Goal: Task Accomplishment & Management: Manage account settings

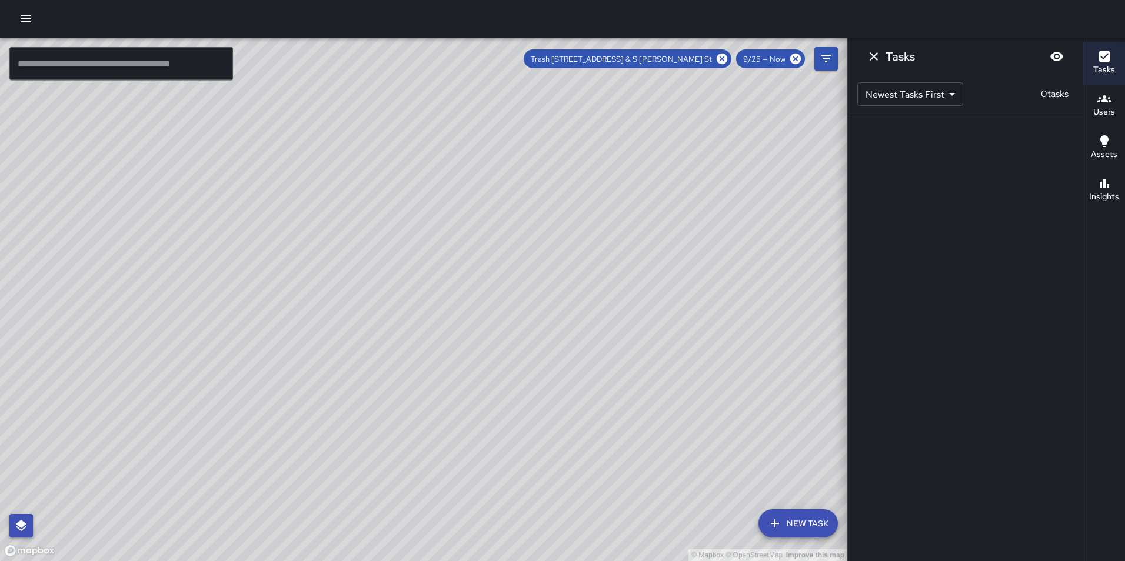
click at [31, 515] on button "button" at bounding box center [21, 526] width 24 height 24
click at [881, 50] on button "Dismiss" at bounding box center [874, 57] width 24 height 24
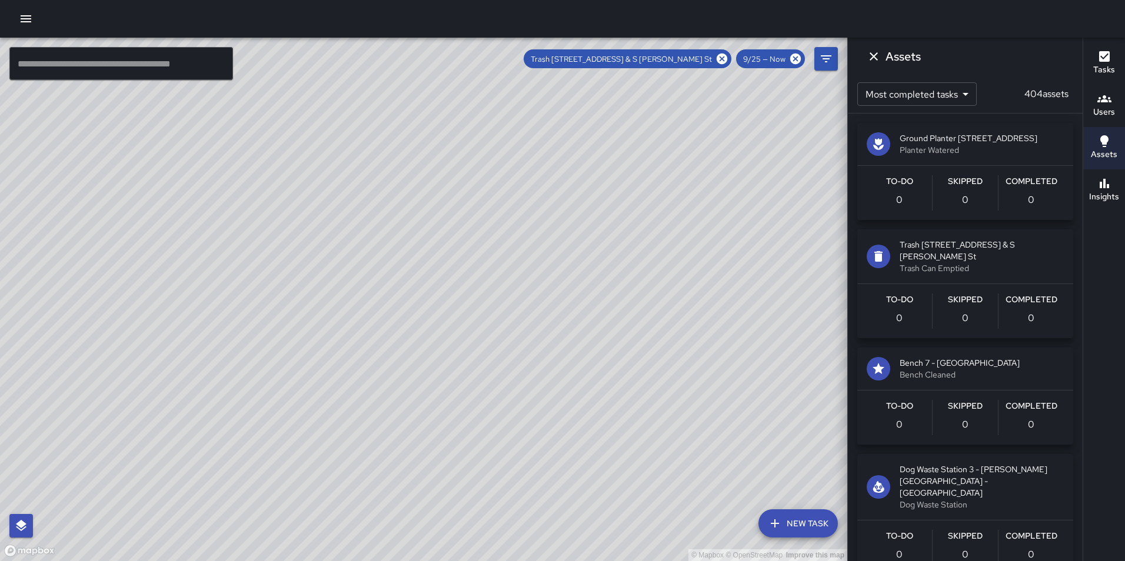
click at [886, 59] on h6 "Assets" at bounding box center [903, 56] width 35 height 19
click at [880, 61] on icon "Dismiss" at bounding box center [874, 56] width 14 height 14
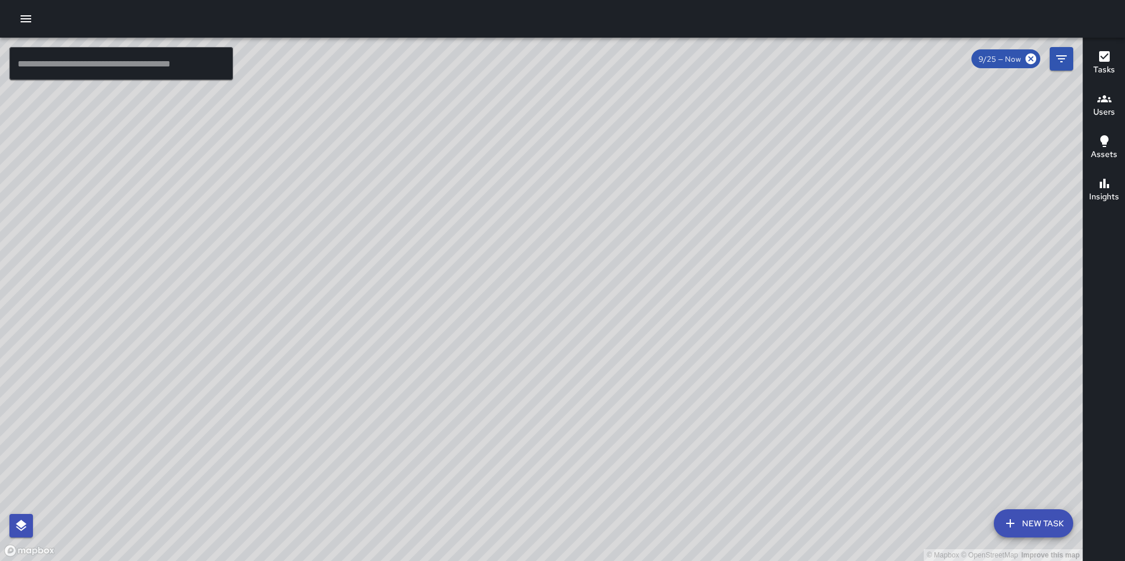
click at [35, 527] on div "© Mapbox © OpenStreetMap Improve this map" at bounding box center [541, 300] width 1083 height 524
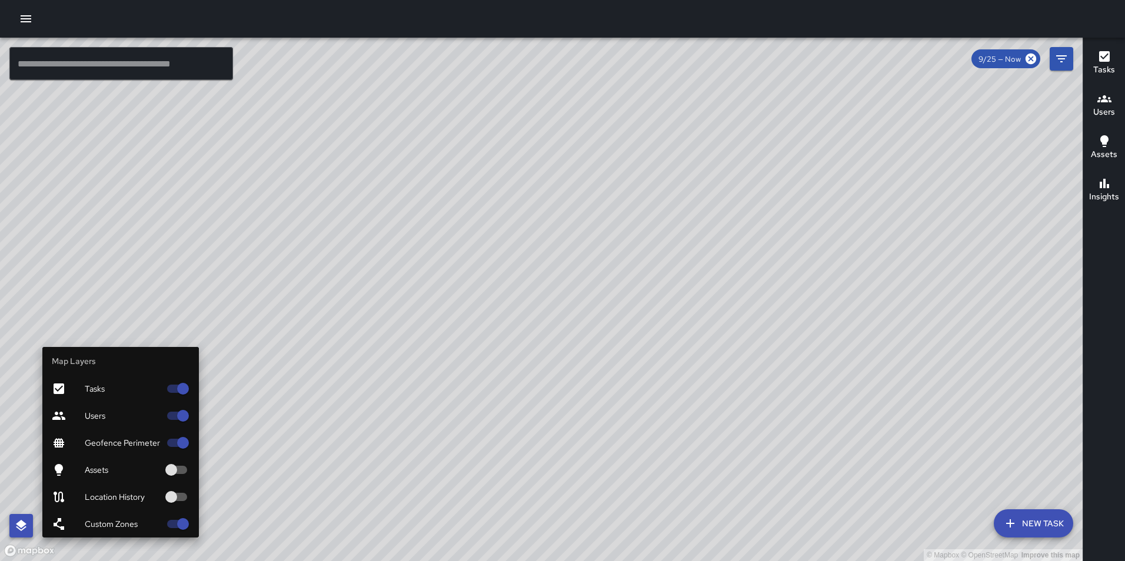
click at [26, 527] on icon "button" at bounding box center [21, 526] width 14 height 14
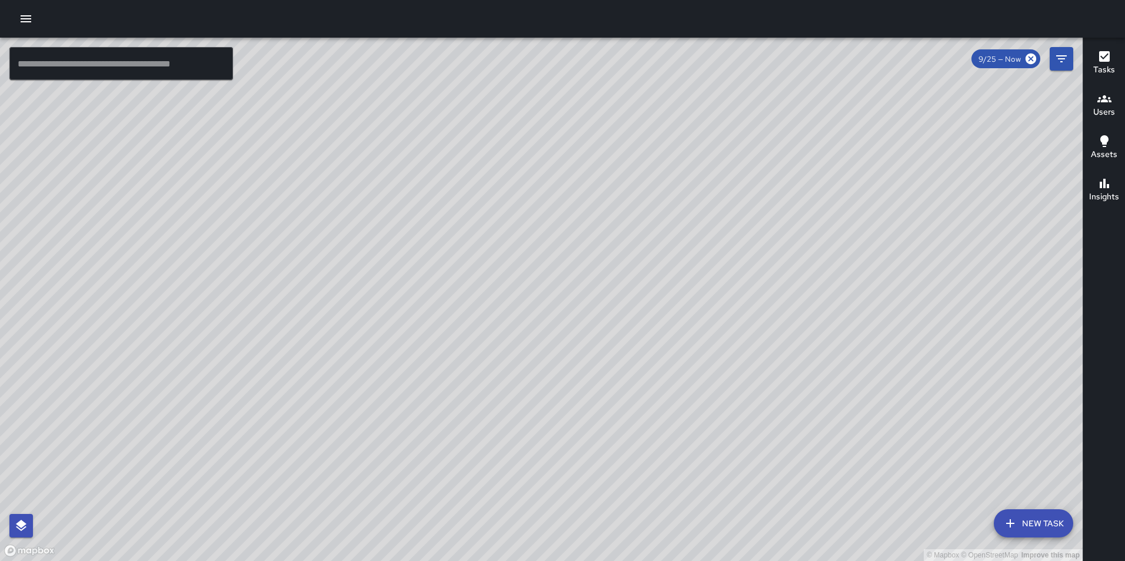
click at [1108, 147] on icon "button" at bounding box center [1104, 141] width 14 height 14
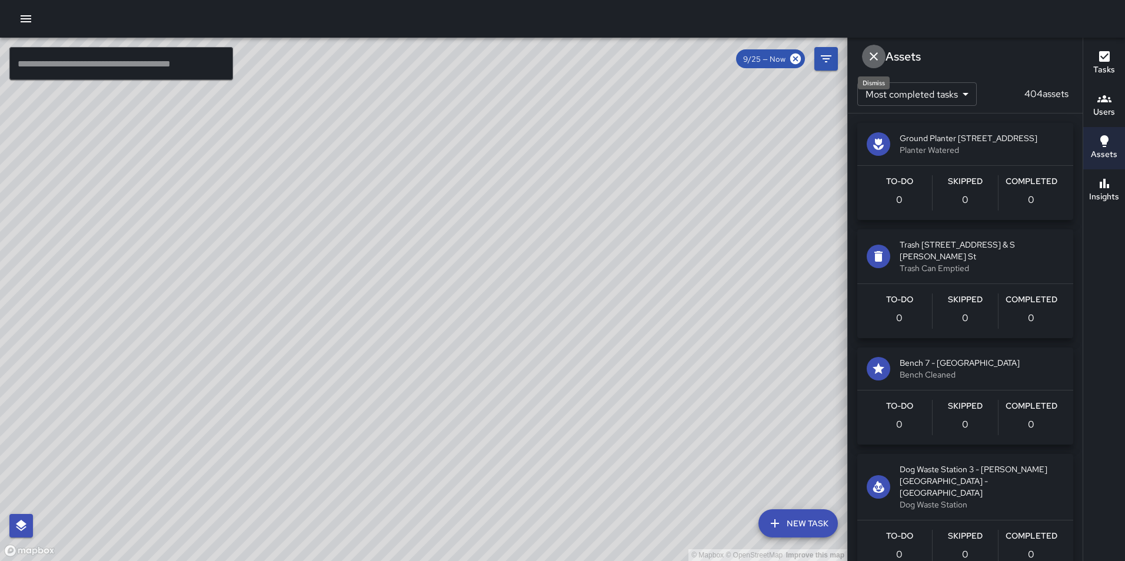
click at [874, 55] on icon "Dismiss" at bounding box center [874, 56] width 14 height 14
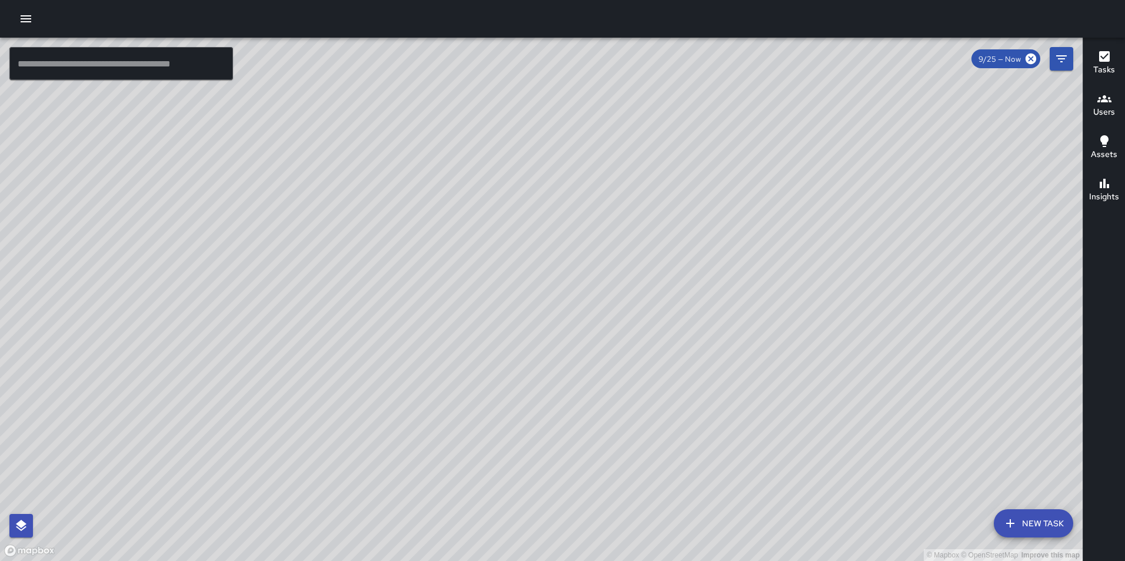
click at [29, 16] on icon "button" at bounding box center [26, 18] width 11 height 7
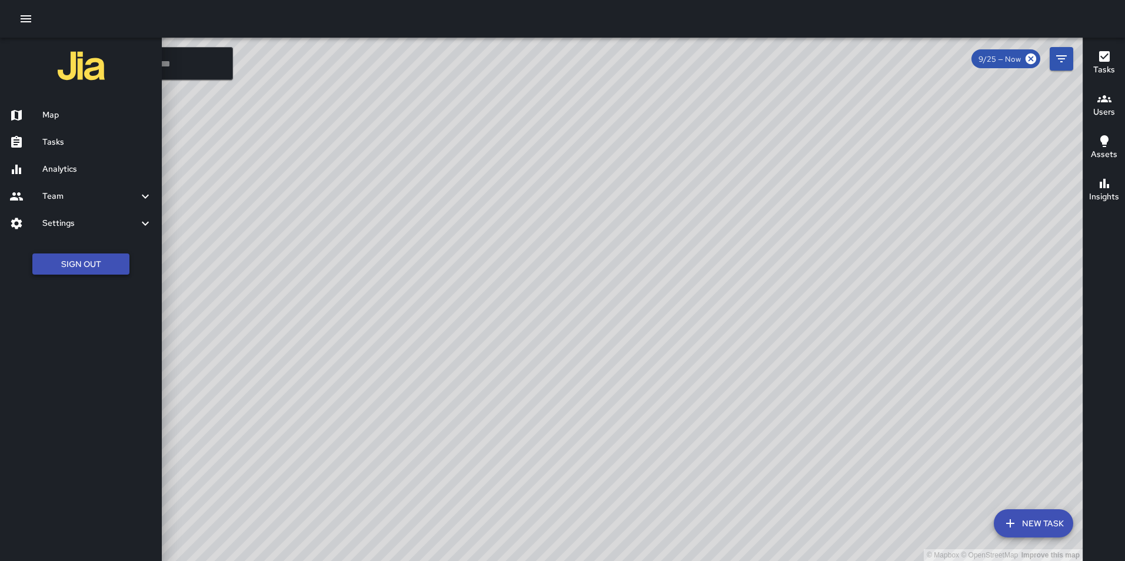
click at [89, 260] on button "Sign Out" at bounding box center [80, 265] width 97 height 22
